Goal: Transaction & Acquisition: Book appointment/travel/reservation

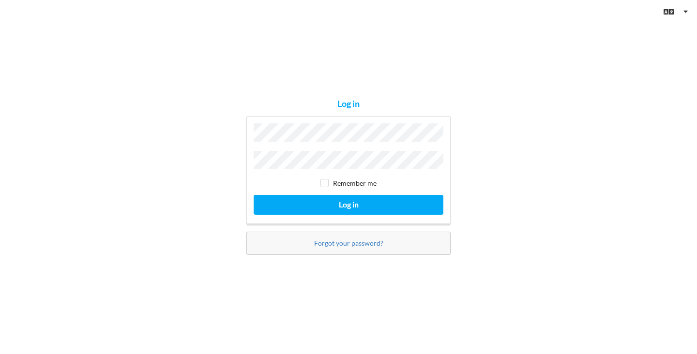
click at [254, 195] on button "Log in" at bounding box center [349, 205] width 190 height 20
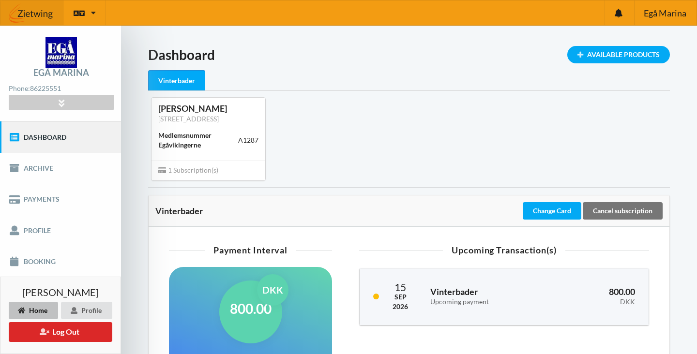
scroll to position [22, 0]
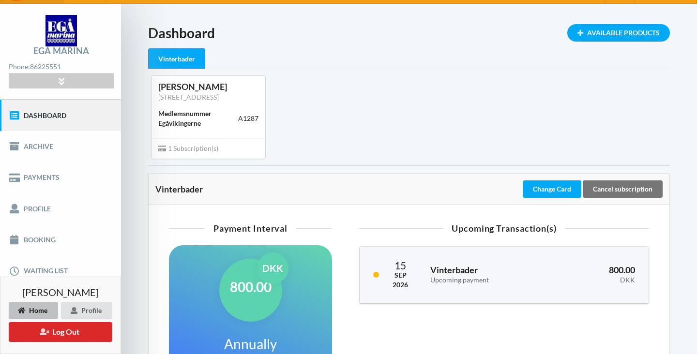
click at [143, 258] on div "Loading... Available Products Dashboard Vinterbader [PERSON_NAME][GEOGRAPHIC_DA…" at bounding box center [409, 288] width 576 height 568
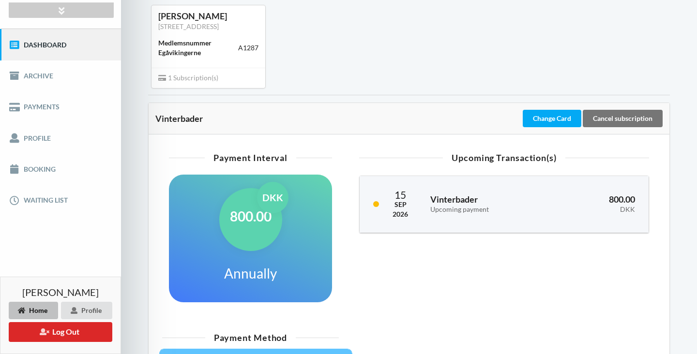
scroll to position [94, 0]
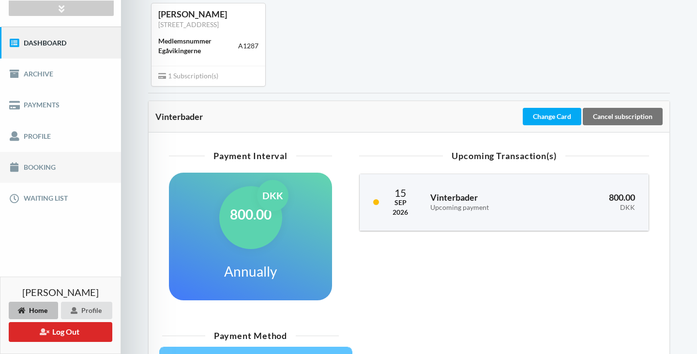
click at [49, 168] on link "Booking" at bounding box center [60, 167] width 121 height 31
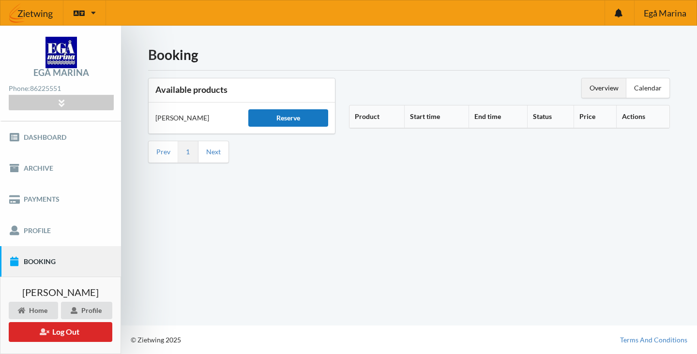
click at [307, 119] on div "Reserve" at bounding box center [287, 117] width 79 height 17
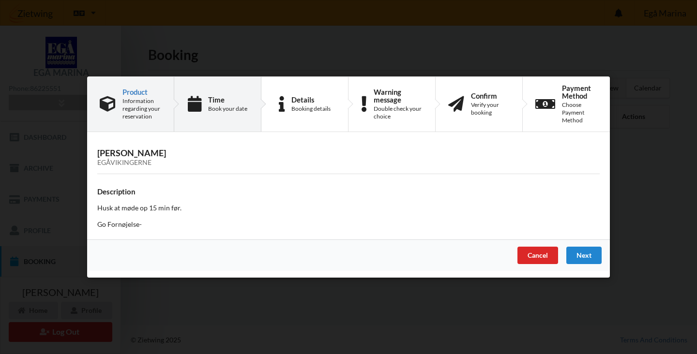
click at [215, 102] on div "Time" at bounding box center [227, 100] width 39 height 8
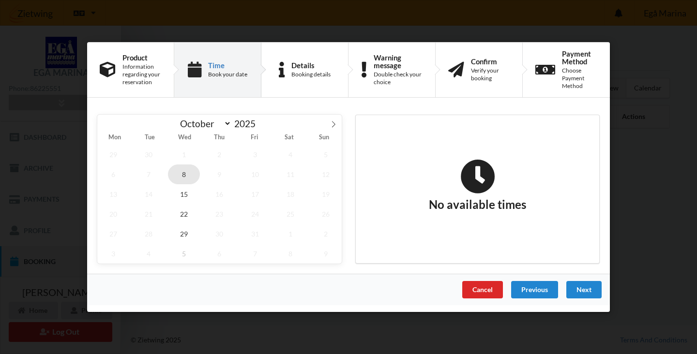
click at [189, 175] on span "8" at bounding box center [184, 175] width 32 height 20
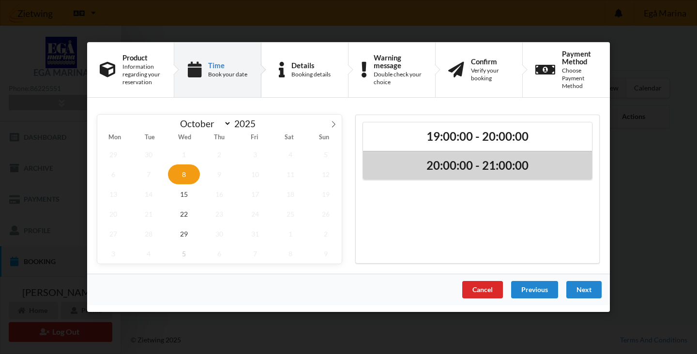
click at [470, 167] on h2 "20:00:00 - 21:00:00" at bounding box center [477, 165] width 215 height 15
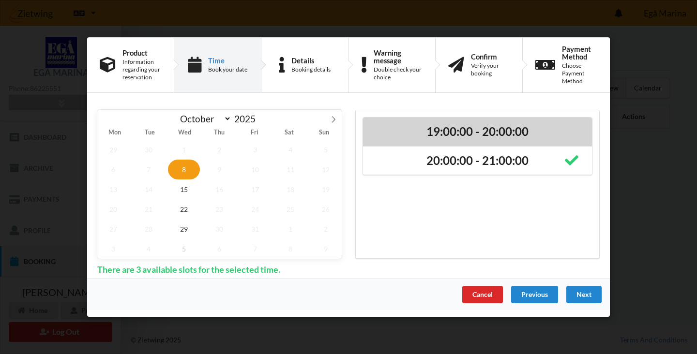
click at [469, 139] on div "19:00:00 - 20:00:00" at bounding box center [477, 132] width 229 height 29
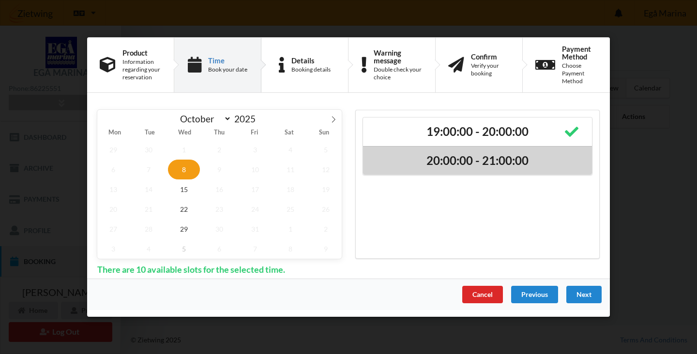
click at [472, 163] on h2 "20:00:00 - 21:00:00" at bounding box center [477, 160] width 215 height 15
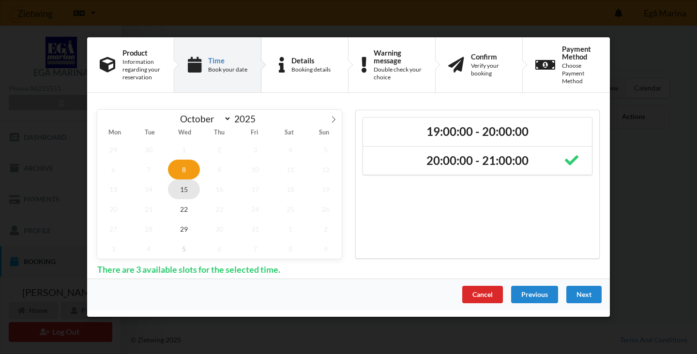
click at [184, 188] on span "15" at bounding box center [184, 190] width 32 height 20
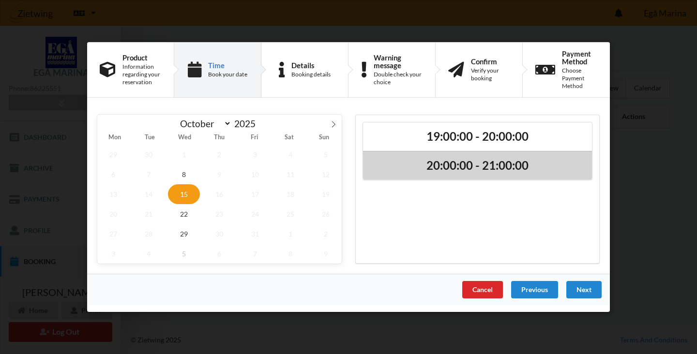
click at [538, 160] on h2 "20:00:00 - 21:00:00" at bounding box center [477, 165] width 215 height 15
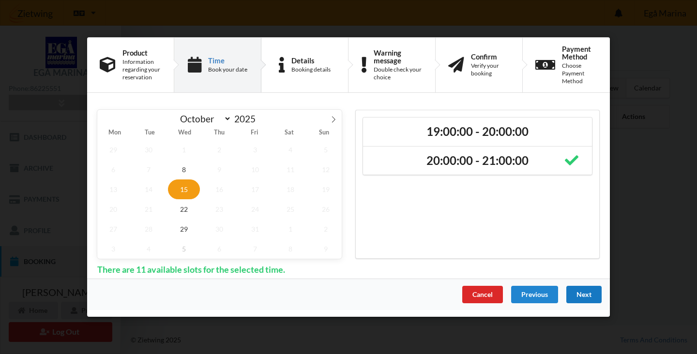
click at [584, 296] on div "Next" at bounding box center [584, 294] width 35 height 17
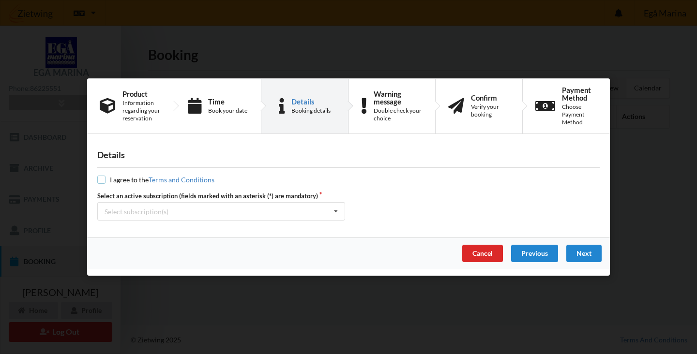
click at [98, 181] on input "checkbox" at bounding box center [101, 180] width 8 height 8
checkbox input "true"
click at [138, 214] on div "Select subscription(s)" at bounding box center [137, 212] width 64 height 8
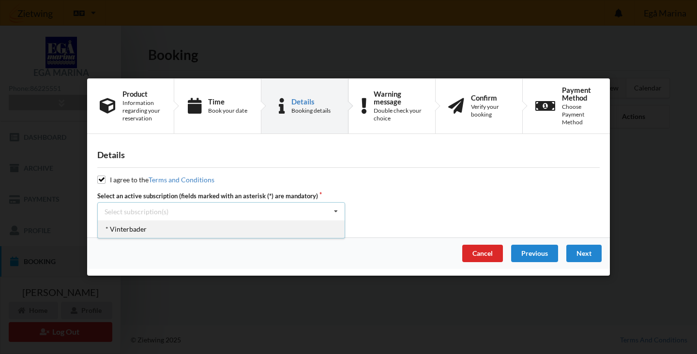
click at [135, 230] on div "* Vinterbader" at bounding box center [221, 229] width 247 height 18
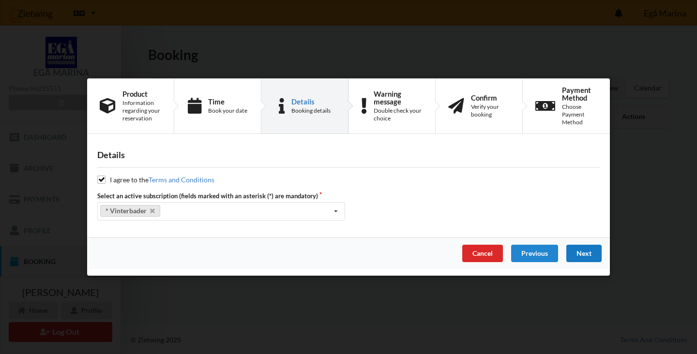
click at [584, 256] on div "Next" at bounding box center [584, 253] width 35 height 17
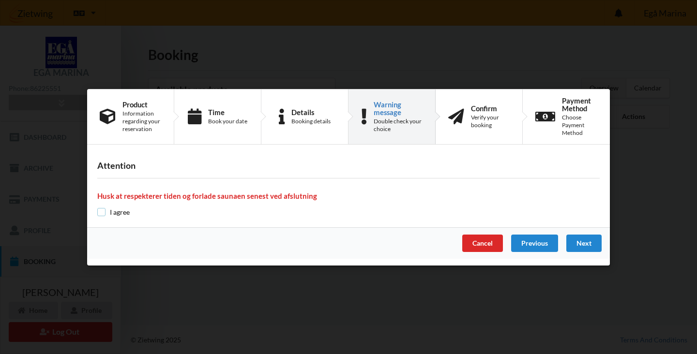
click at [101, 211] on input "checkbox" at bounding box center [101, 212] width 8 height 8
checkbox input "true"
click at [578, 244] on div "Next" at bounding box center [584, 243] width 35 height 17
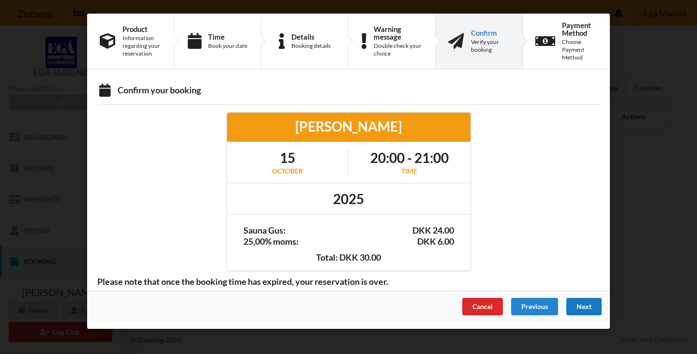
click at [583, 307] on div "Next" at bounding box center [584, 306] width 35 height 17
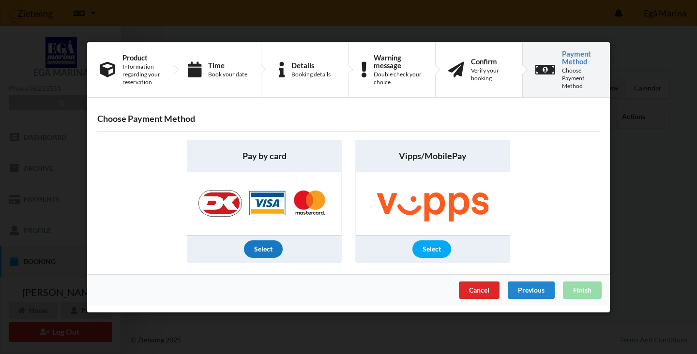
click at [265, 250] on div "Select" at bounding box center [263, 249] width 39 height 17
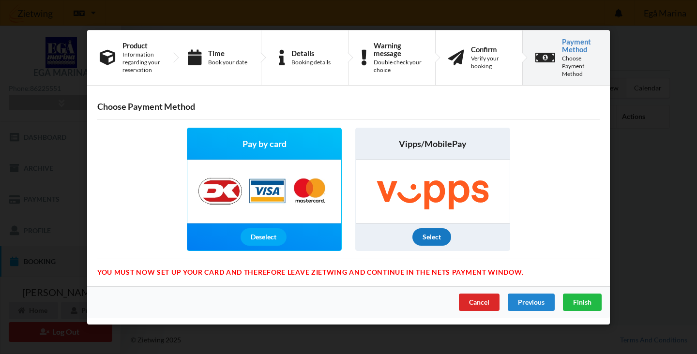
click at [443, 240] on div "Select" at bounding box center [432, 237] width 39 height 17
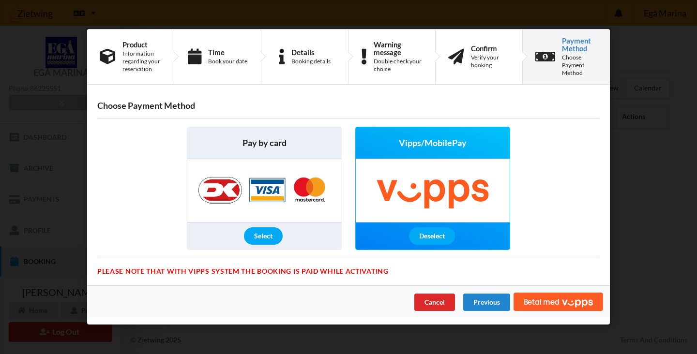
click at [285, 241] on div "Select" at bounding box center [264, 236] width 154 height 27
click at [259, 237] on div "Select" at bounding box center [263, 236] width 39 height 17
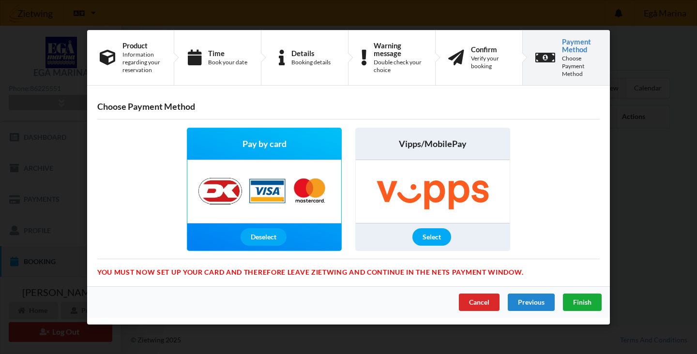
click at [584, 301] on span "Finish" at bounding box center [582, 302] width 18 height 8
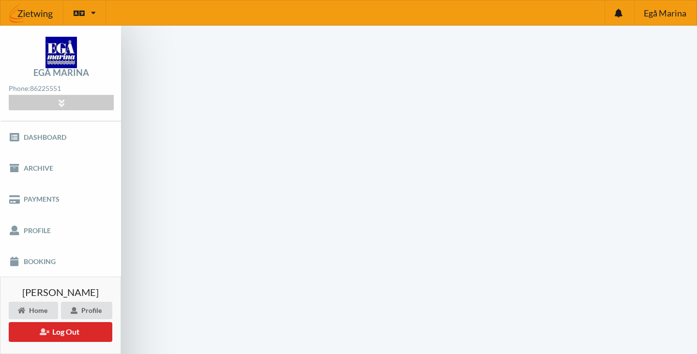
scroll to position [0, 0]
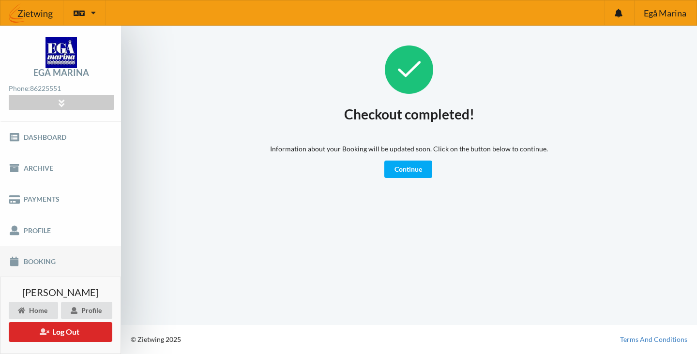
click at [43, 265] on link "Booking" at bounding box center [60, 261] width 121 height 31
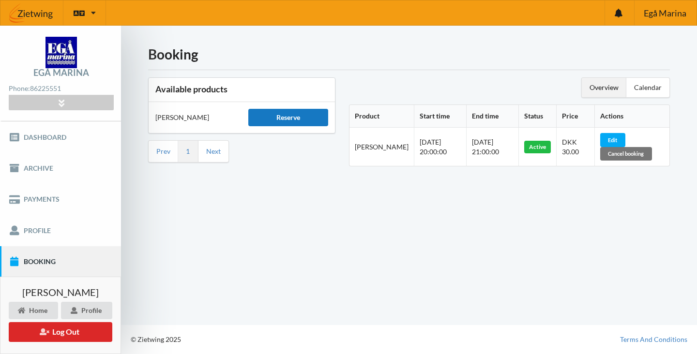
click at [276, 117] on div "Reserve" at bounding box center [287, 117] width 79 height 17
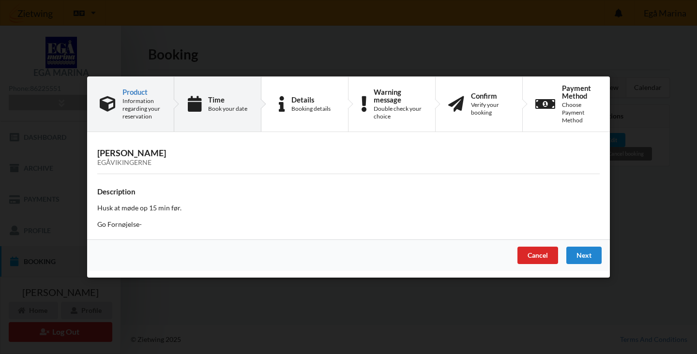
click at [215, 102] on div "Time" at bounding box center [227, 100] width 39 height 8
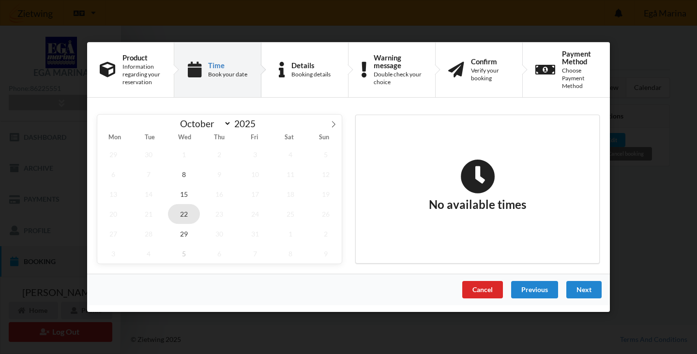
click at [181, 217] on span "22" at bounding box center [184, 214] width 32 height 20
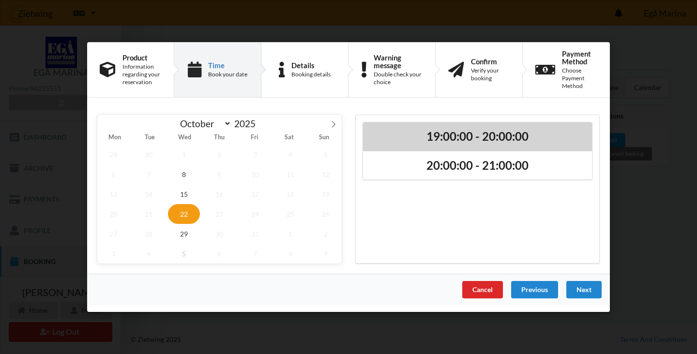
click at [498, 135] on h2 "19:00:00 - 20:00:00" at bounding box center [477, 136] width 215 height 15
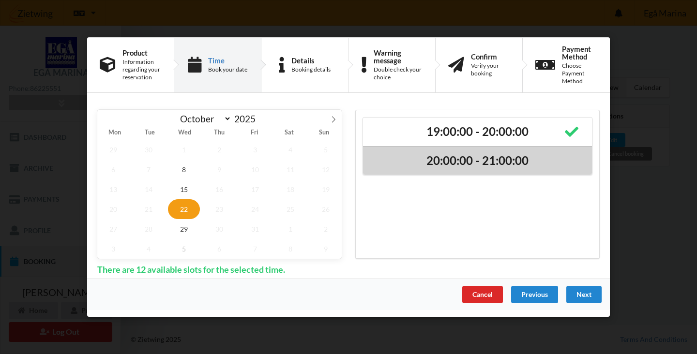
click at [485, 157] on h2 "20:00:00 - 21:00:00" at bounding box center [477, 160] width 215 height 15
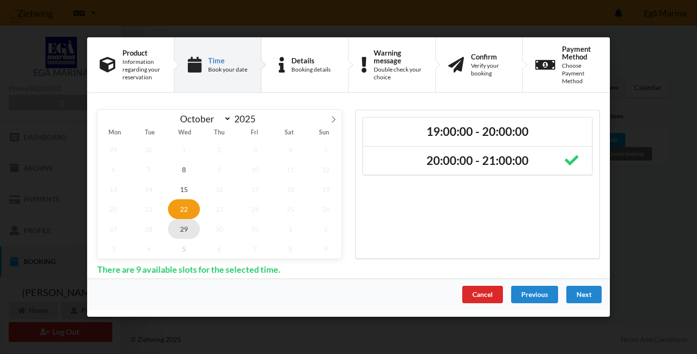
click at [185, 232] on span "29" at bounding box center [184, 229] width 32 height 20
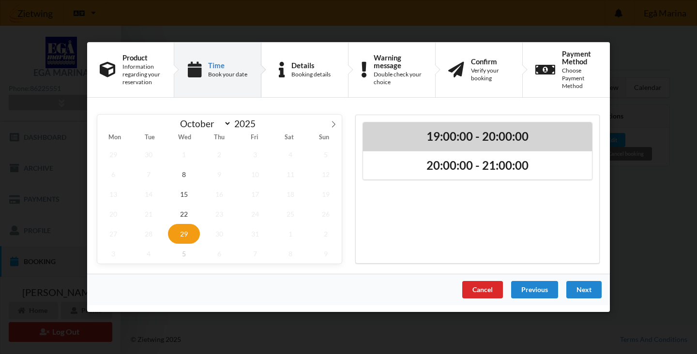
click at [472, 133] on h2 "19:00:00 - 20:00:00" at bounding box center [477, 136] width 215 height 15
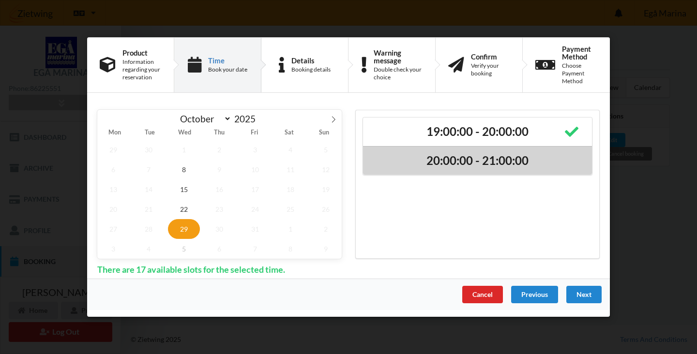
click at [470, 159] on h2 "20:00:00 - 21:00:00" at bounding box center [477, 160] width 215 height 15
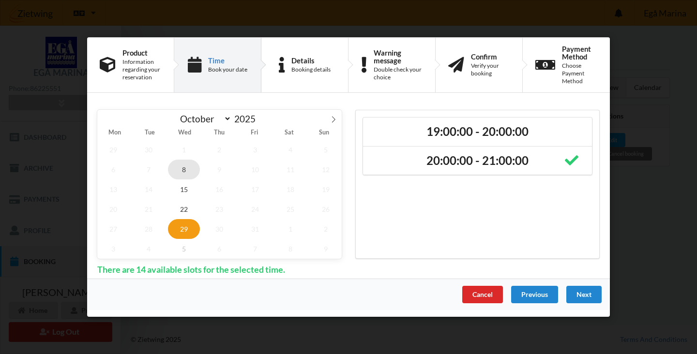
click at [182, 172] on span "8" at bounding box center [184, 170] width 32 height 20
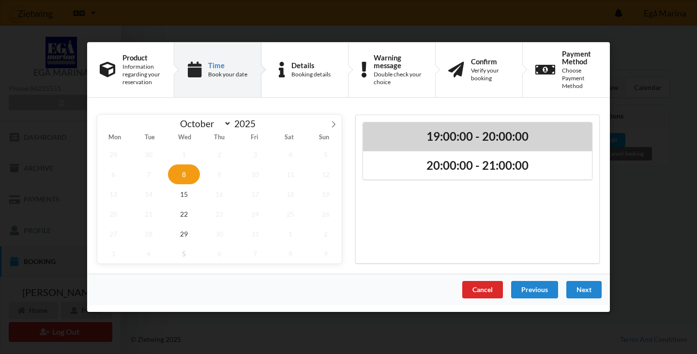
click at [465, 141] on h2 "19:00:00 - 20:00:00" at bounding box center [477, 136] width 215 height 15
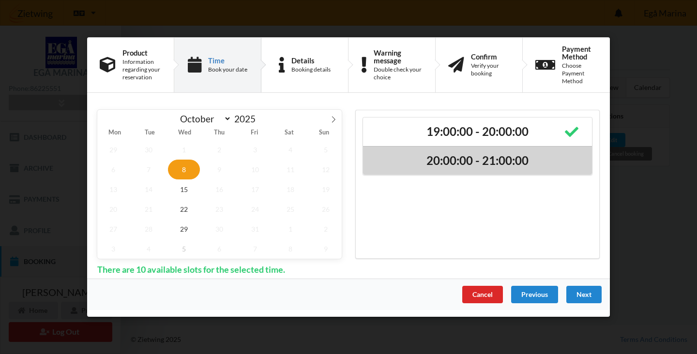
click at [462, 162] on h2 "20:00:00 - 21:00:00" at bounding box center [477, 160] width 215 height 15
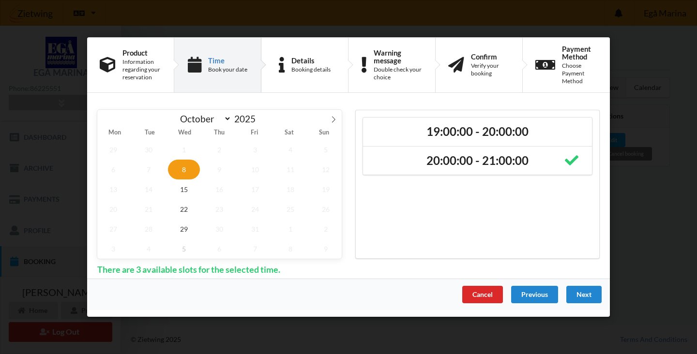
click at [458, 214] on div "19:00:00 - 20:00:00 20:00:00 - 21:00:00" at bounding box center [477, 184] width 245 height 149
